Goal: Contribute content

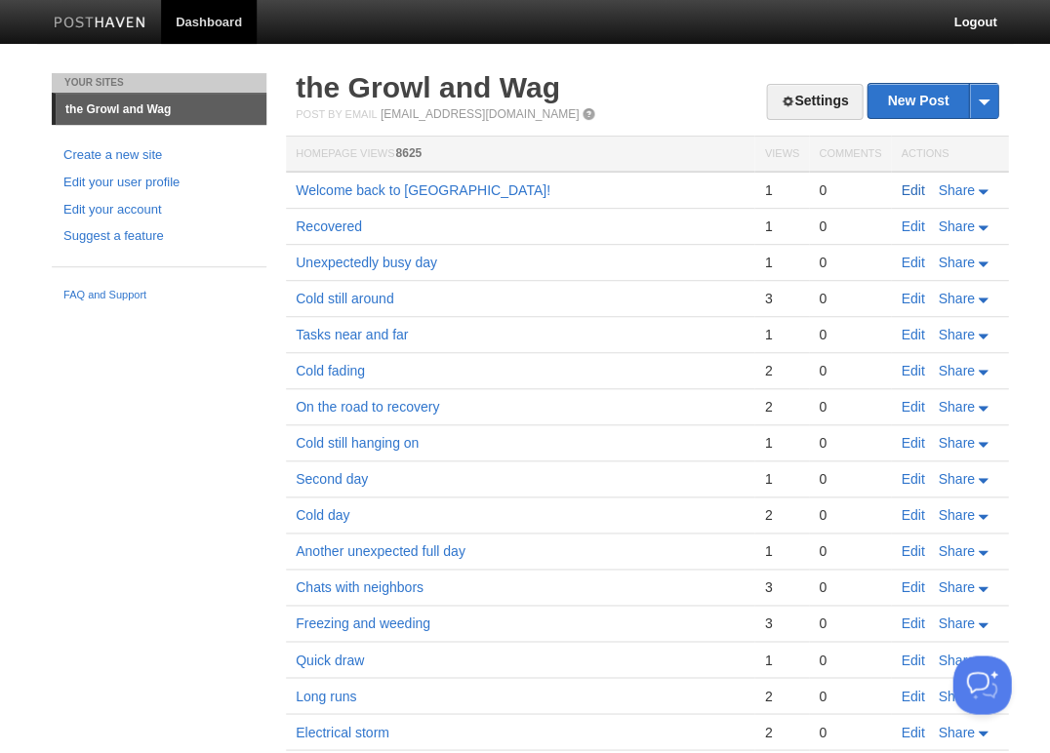
click at [907, 188] on link "Edit" at bounding box center [911, 190] width 23 height 16
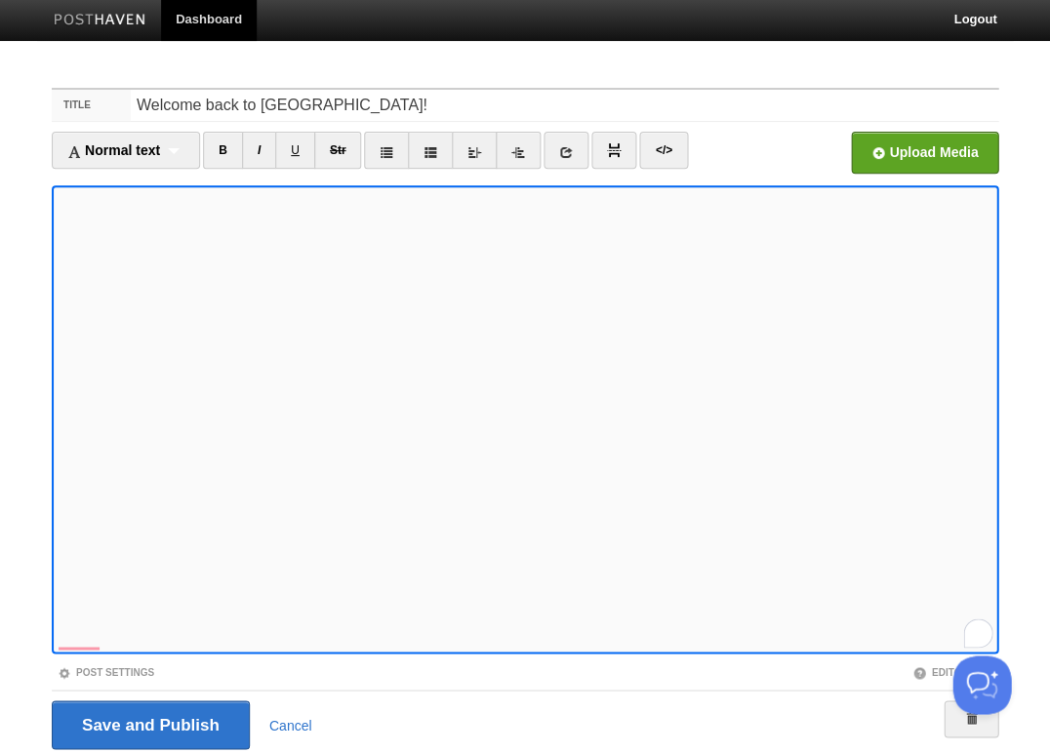
scroll to position [70, 0]
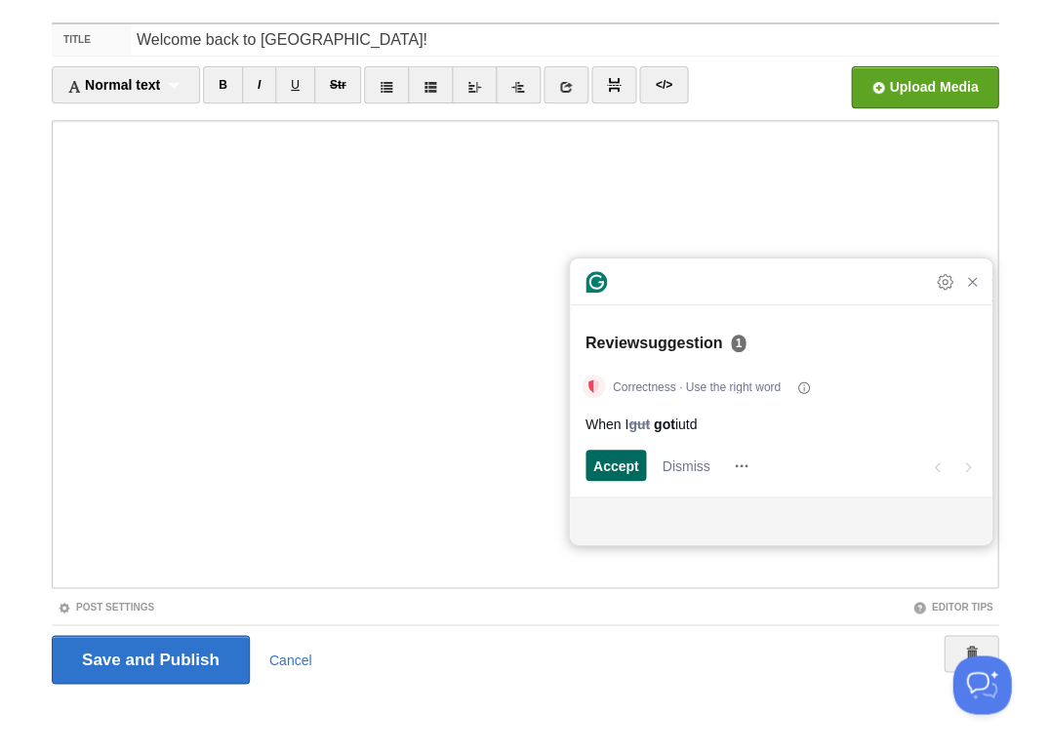
scroll to position [739, 0]
click at [612, 460] on span "Accept" at bounding box center [616, 466] width 46 height 20
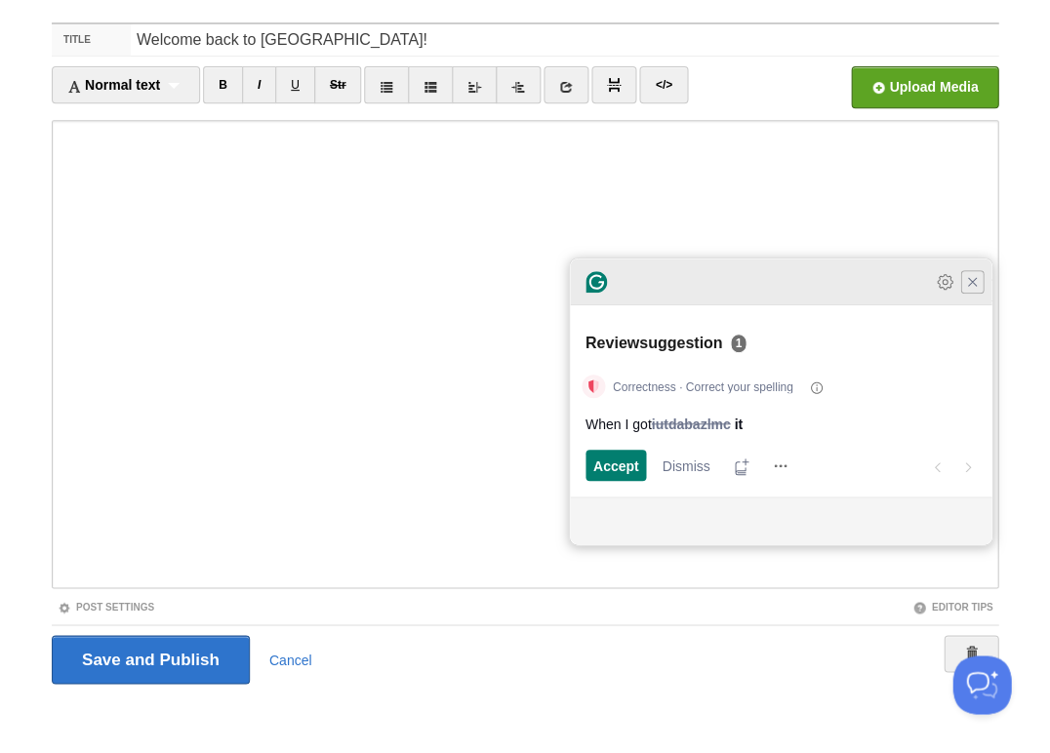
click at [972, 316] on article "Review suggestion 1 Correctness · Correct your spelling When I got iutdabazlmc …" at bounding box center [780, 406] width 421 height 180
click at [972, 305] on div at bounding box center [780, 282] width 421 height 47
click at [976, 294] on icon "Close Grammarly Assistant" at bounding box center [971, 281] width 23 height 23
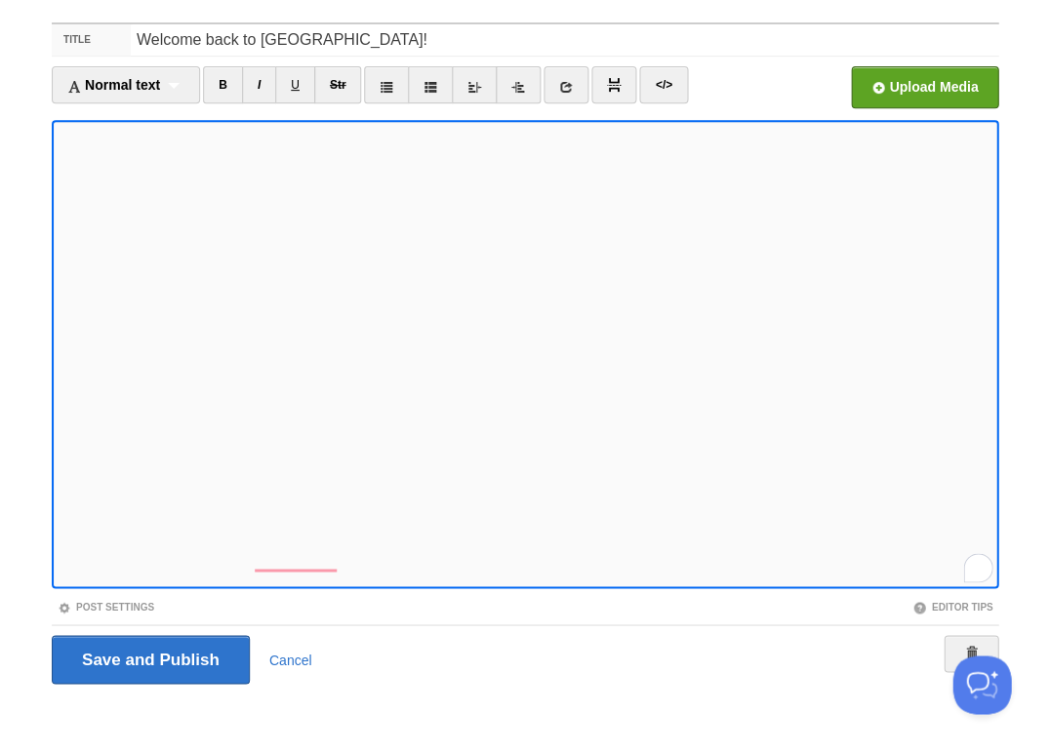
scroll to position [70, 0]
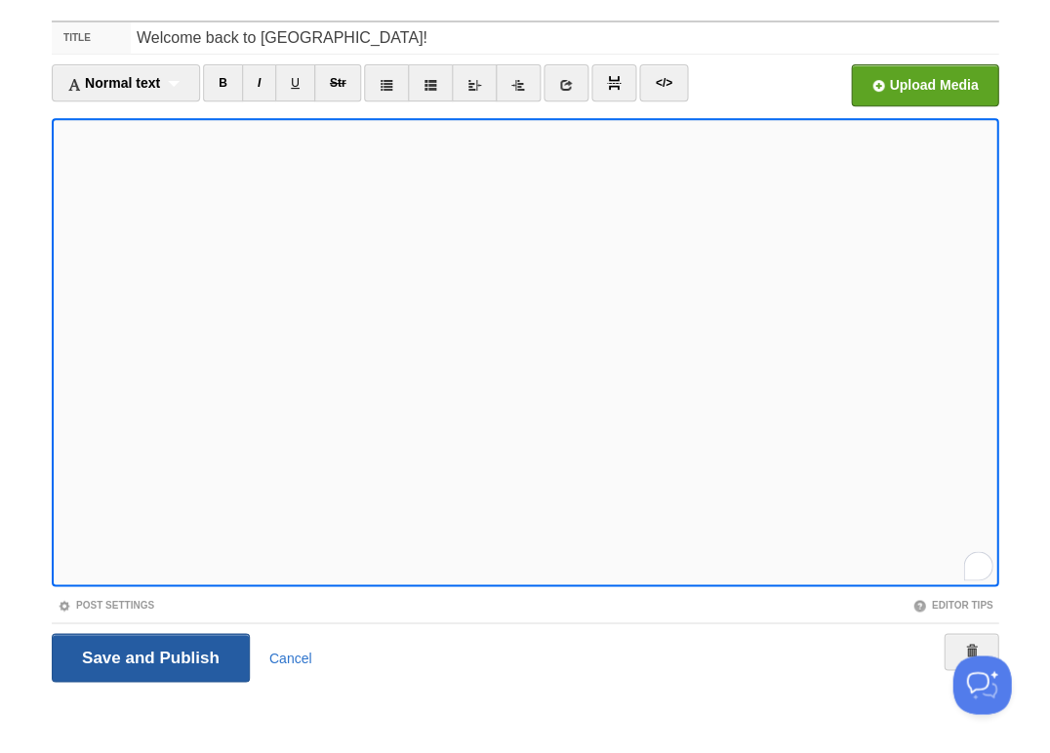
click at [148, 655] on input "Save and Publish" at bounding box center [151, 657] width 198 height 49
